Goal: Transaction & Acquisition: Purchase product/service

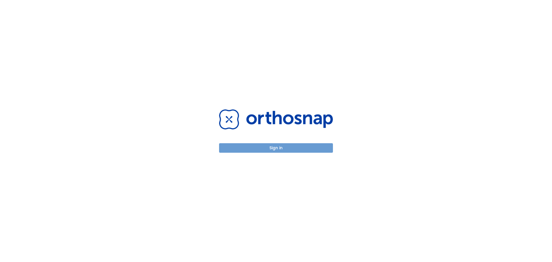
click at [260, 150] on button "Sign in" at bounding box center [276, 147] width 114 height 9
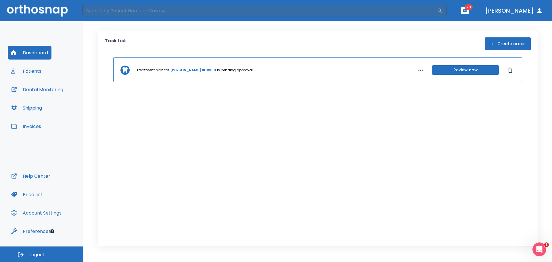
click at [26, 125] on button "Invoices" at bounding box center [26, 126] width 37 height 14
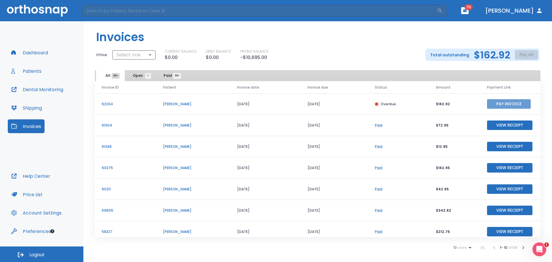
click at [499, 101] on button "Pay Invoice" at bounding box center [509, 103] width 44 height 9
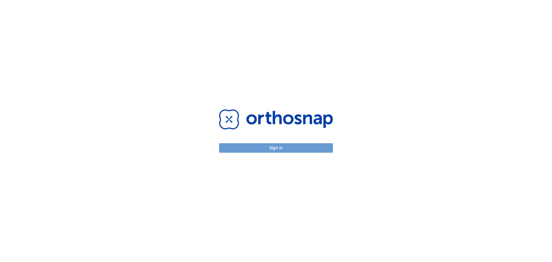
click at [250, 147] on button "Sign in" at bounding box center [276, 147] width 114 height 9
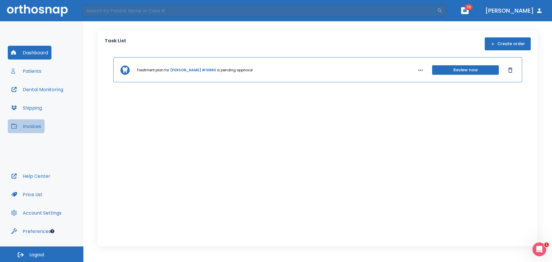
click at [30, 126] on button "Invoices" at bounding box center [26, 126] width 37 height 14
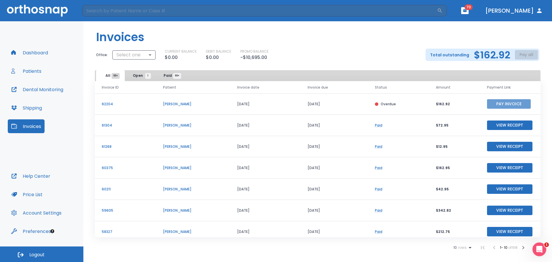
click at [491, 102] on button "Pay Invoice" at bounding box center [509, 103] width 44 height 9
